Goal: Transaction & Acquisition: Obtain resource

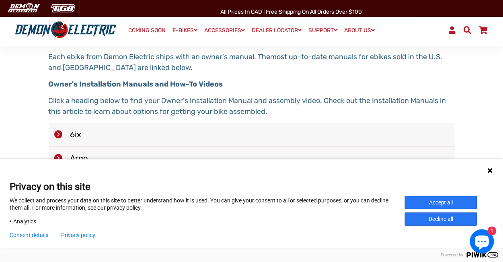
scroll to position [193, 0]
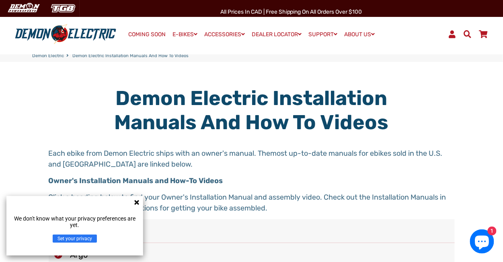
click at [138, 201] on icon at bounding box center [136, 202] width 5 height 5
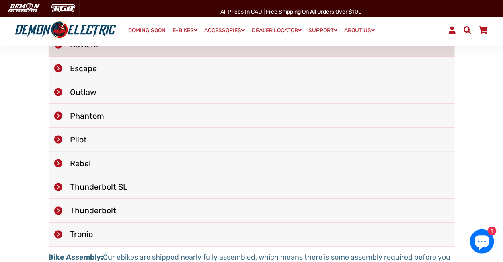
scroll to position [129, 0]
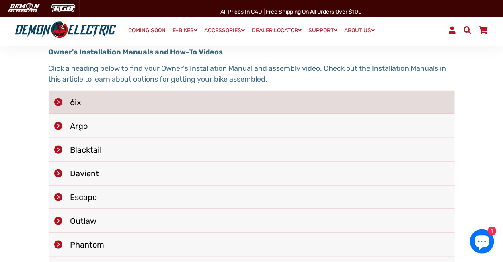
click at [73, 101] on li "6ix" at bounding box center [252, 103] width 406 height 24
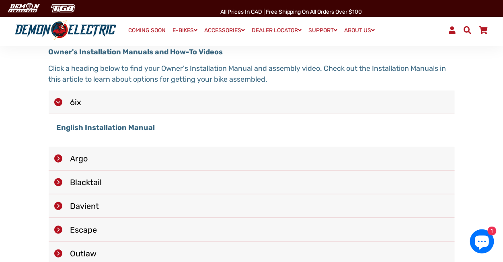
click at [94, 128] on strong "English Installation Manual" at bounding box center [106, 127] width 99 height 9
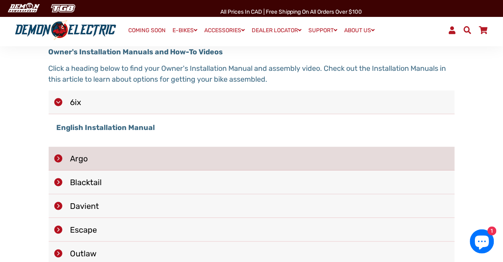
click at [82, 158] on li "Argo" at bounding box center [252, 159] width 406 height 24
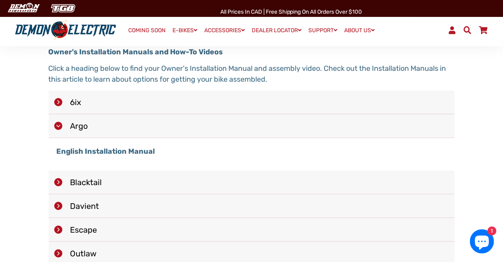
click at [99, 153] on strong "English Installation Manual" at bounding box center [106, 151] width 99 height 9
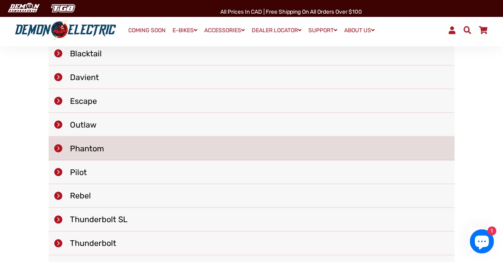
scroll to position [354, 0]
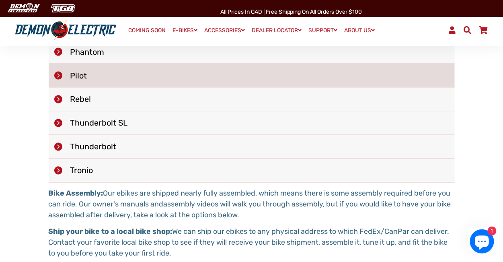
click at [93, 82] on li "Pilot" at bounding box center [252, 76] width 406 height 24
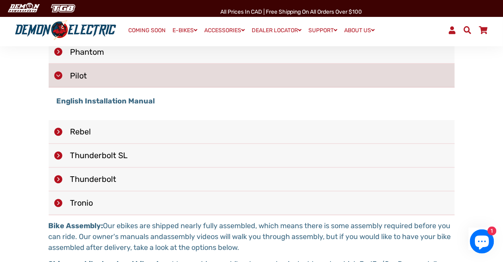
scroll to position [322, 0]
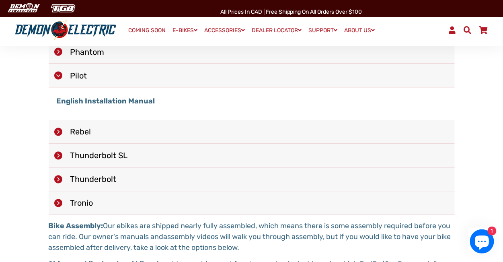
click at [93, 101] on strong "English Installation Manual" at bounding box center [106, 101] width 99 height 9
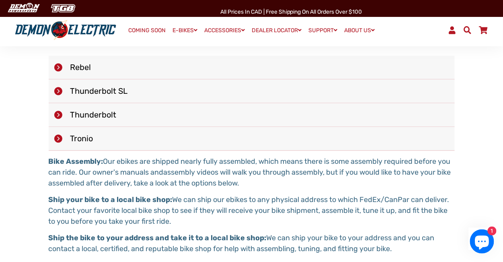
scroll to position [289, 0]
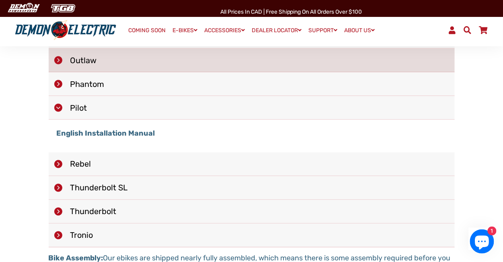
click at [132, 56] on li "Outlaw" at bounding box center [252, 61] width 406 height 24
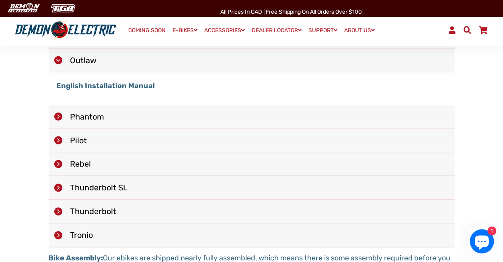
click at [115, 86] on strong "English Installation Manual" at bounding box center [106, 85] width 99 height 9
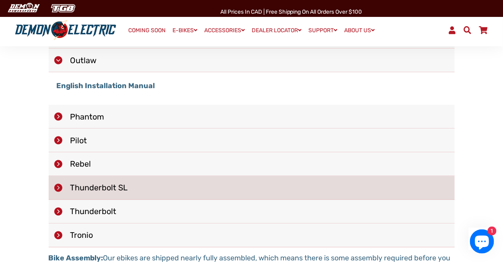
click at [85, 185] on li "Thunderbolt SL" at bounding box center [252, 188] width 406 height 24
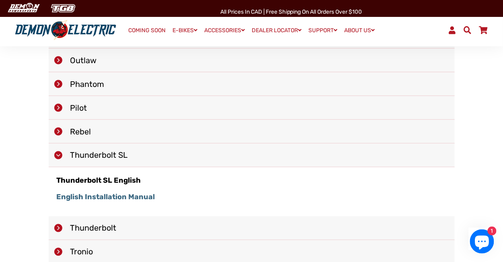
click at [88, 200] on strong "English Installation Manual" at bounding box center [106, 197] width 99 height 9
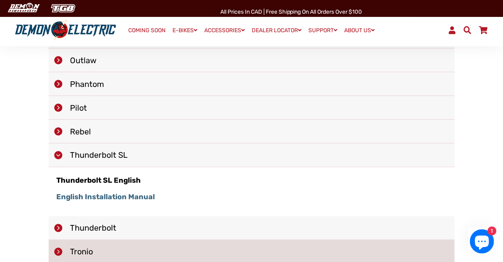
click at [85, 253] on li "Tronio" at bounding box center [252, 252] width 406 height 24
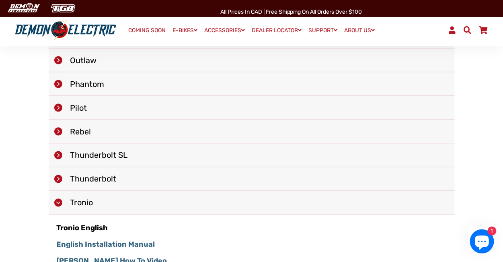
click at [87, 242] on strong "English Installation Manual" at bounding box center [106, 244] width 99 height 9
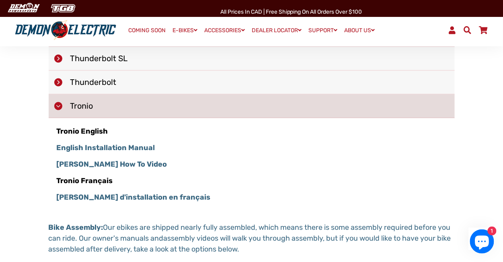
scroll to position [354, 0]
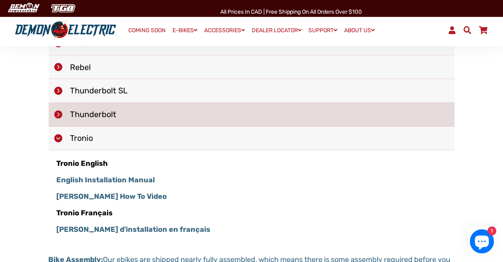
click at [87, 115] on li "Thunderbolt" at bounding box center [252, 115] width 406 height 24
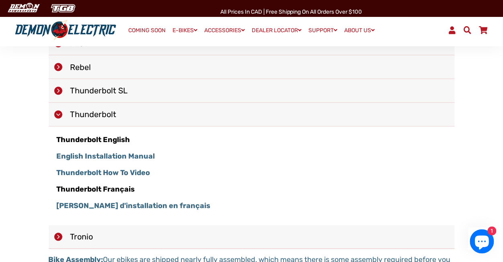
click at [86, 158] on strong "English Installation Manual" at bounding box center [106, 156] width 99 height 9
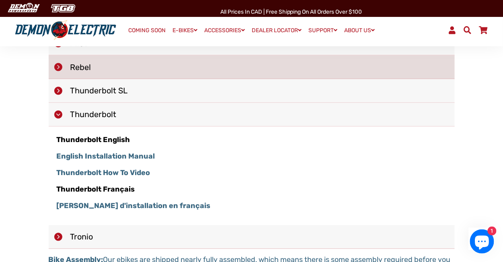
scroll to position [257, 0]
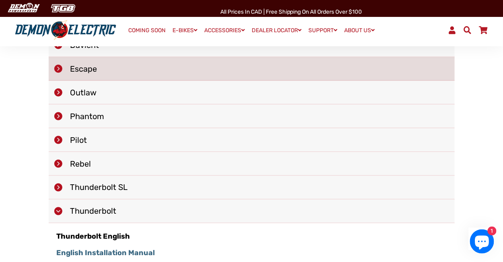
click at [95, 72] on li "Escape" at bounding box center [252, 69] width 406 height 24
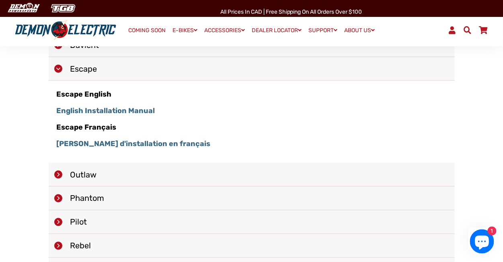
click at [93, 109] on strong "English Installation Manual" at bounding box center [106, 110] width 99 height 9
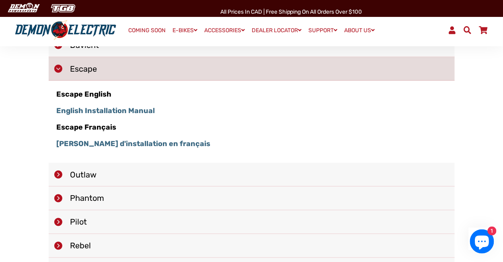
scroll to position [193, 0]
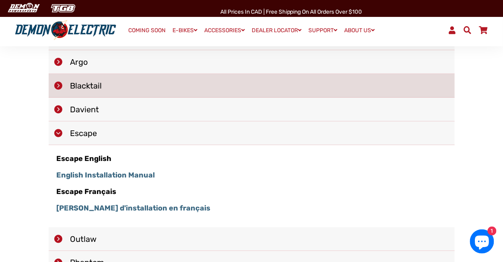
click at [94, 87] on li "Blacktail" at bounding box center [252, 86] width 406 height 24
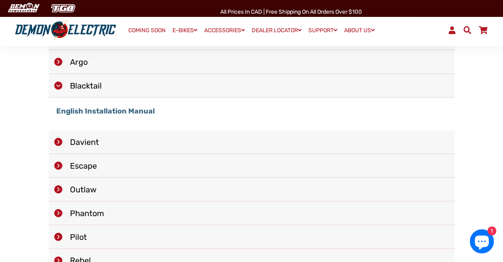
click at [93, 108] on strong "English Installation Manual" at bounding box center [106, 111] width 99 height 9
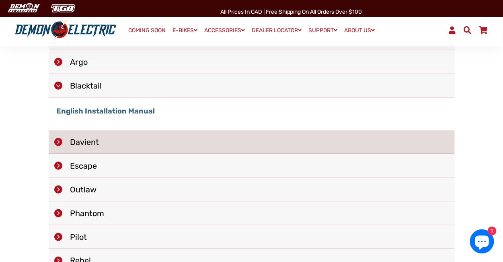
click at [95, 146] on li "Davient" at bounding box center [252, 142] width 406 height 24
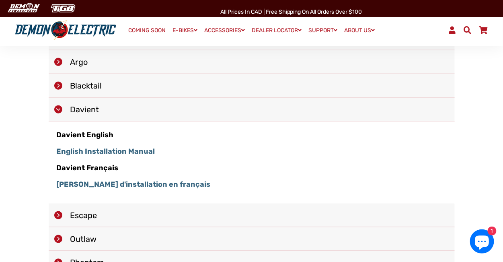
click at [96, 149] on strong "English Installation Manual" at bounding box center [106, 151] width 99 height 9
